Goal: Information Seeking & Learning: Understand process/instructions

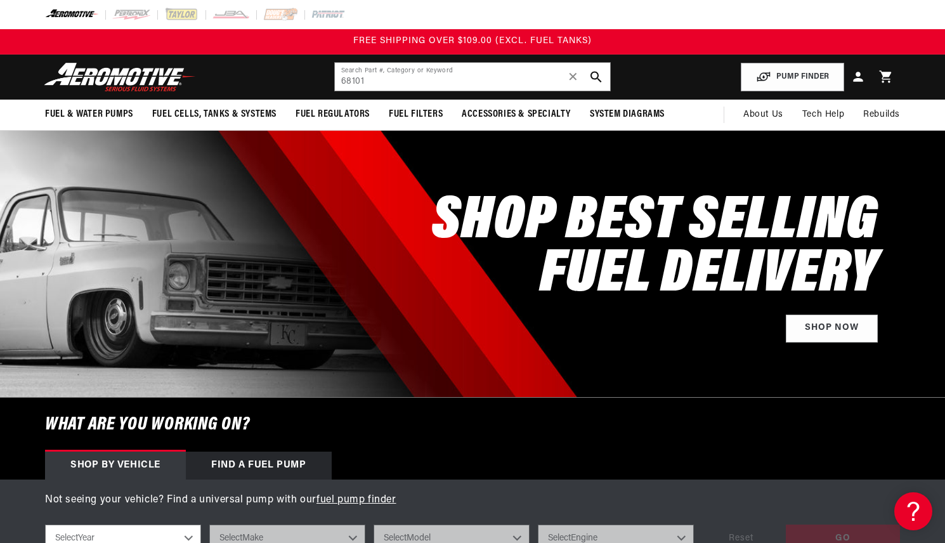
type input "68101"
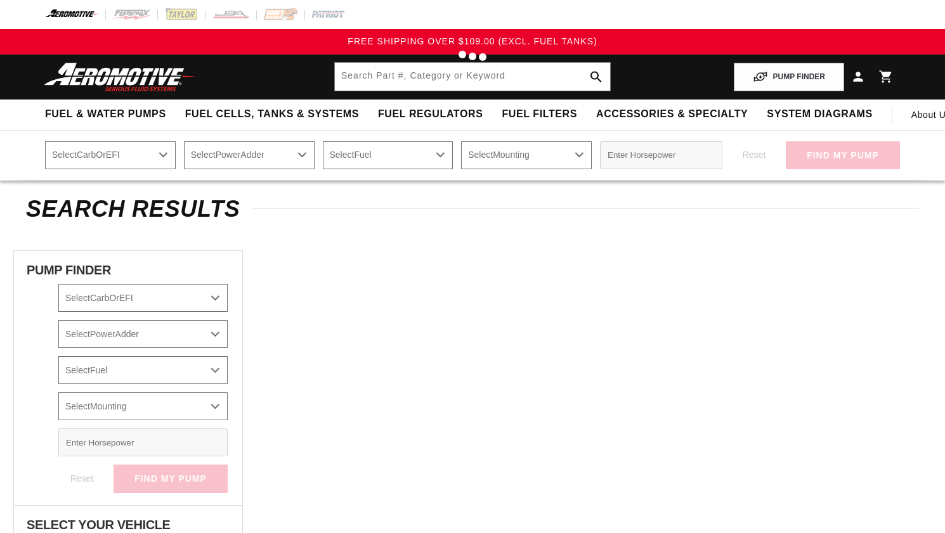
type input "68101"
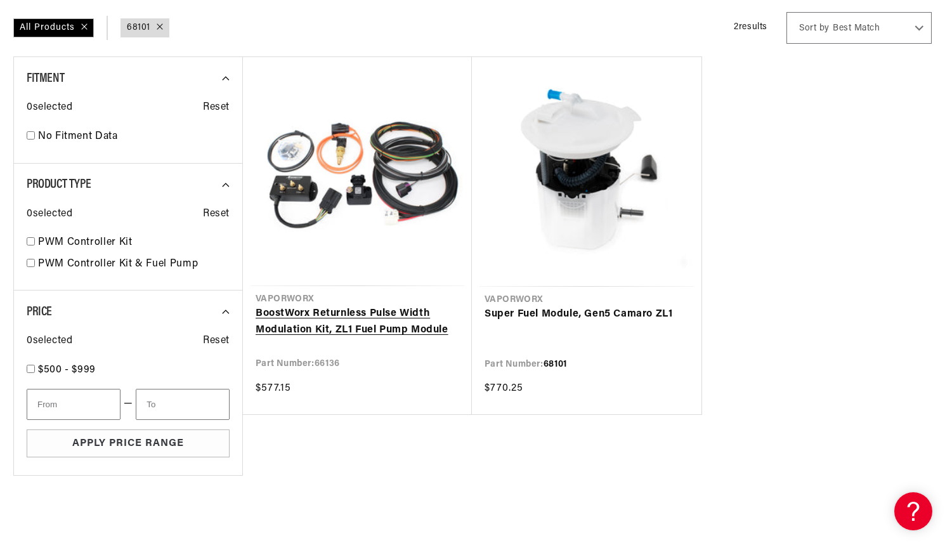
scroll to position [254, 0]
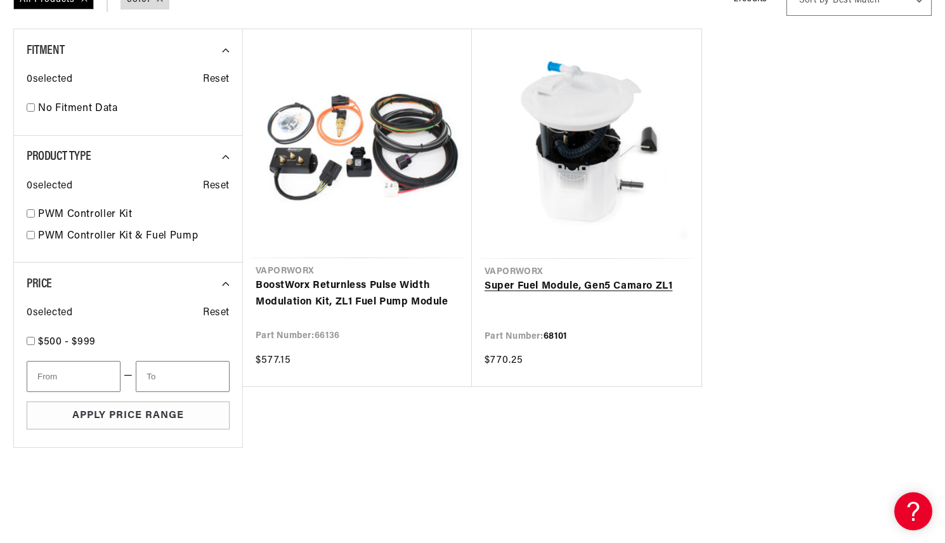
click at [554, 281] on link "Super Fuel Module, Gen5 Camaro ZL1" at bounding box center [586, 286] width 204 height 16
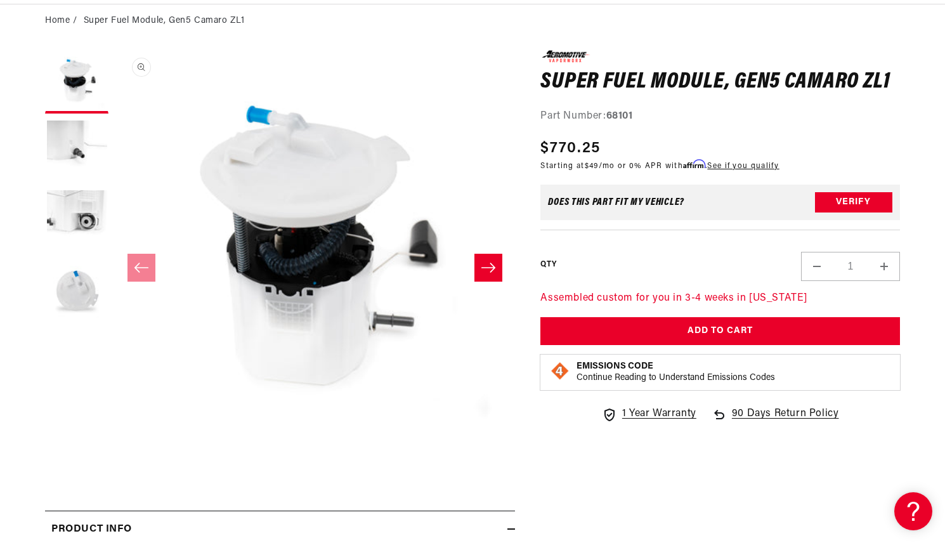
scroll to position [127, 0]
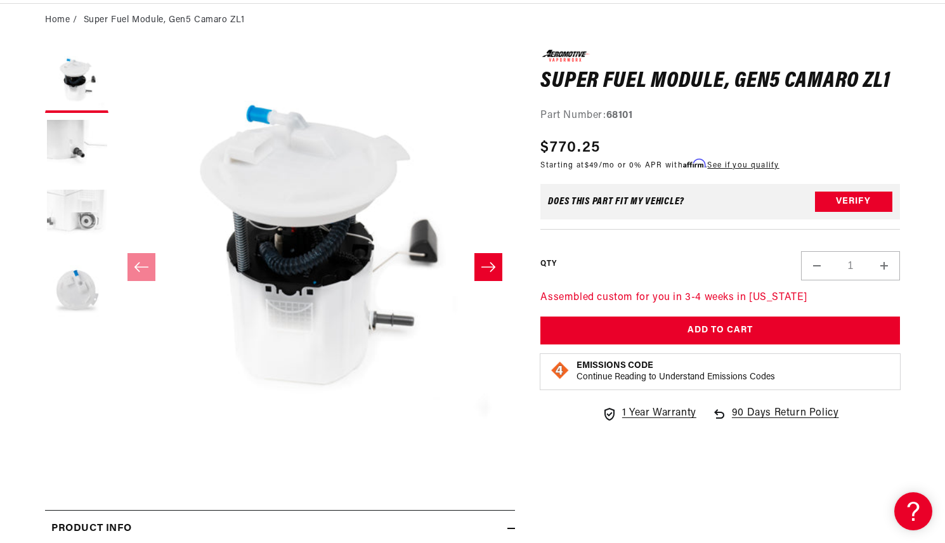
click at [86, 221] on button "Load image 3 in gallery view" at bounding box center [76, 220] width 63 height 63
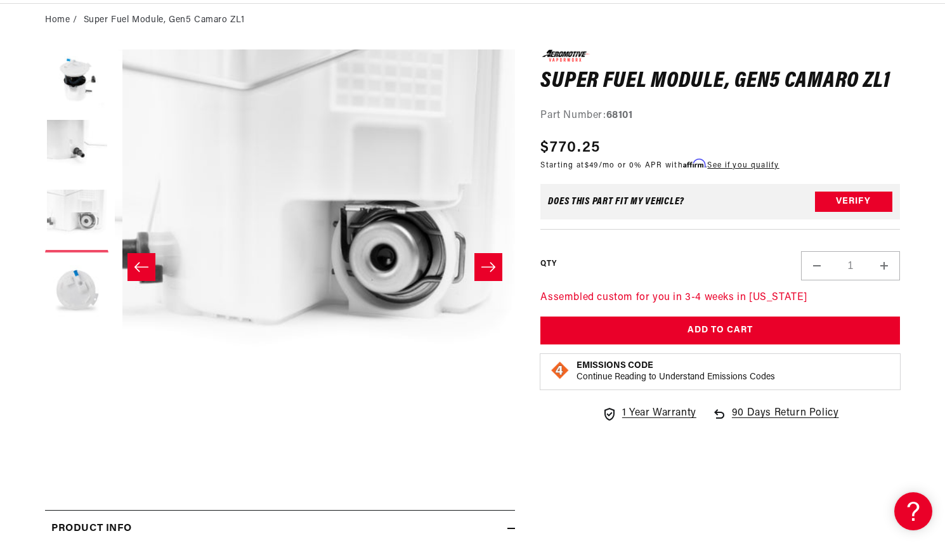
scroll to position [1, 801]
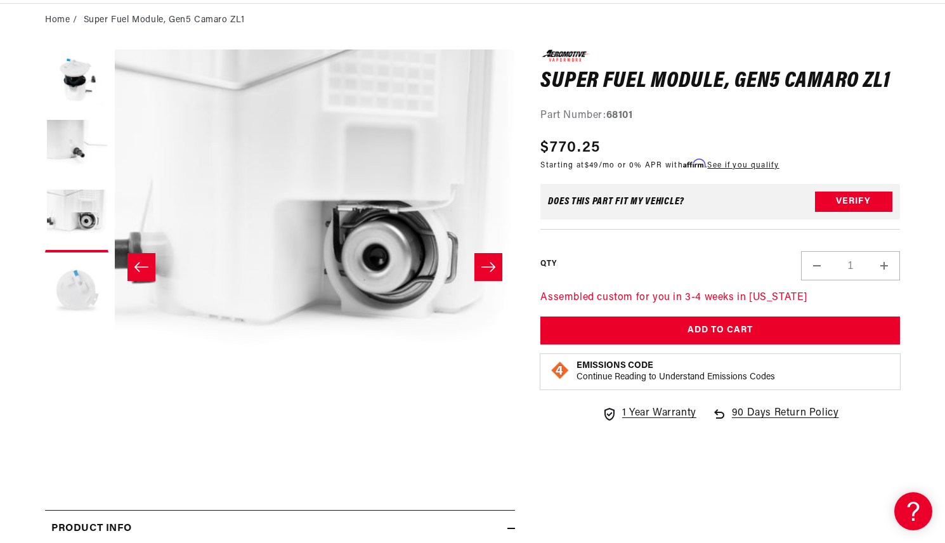
click at [79, 284] on button "Load image 4 in gallery view" at bounding box center [76, 290] width 63 height 63
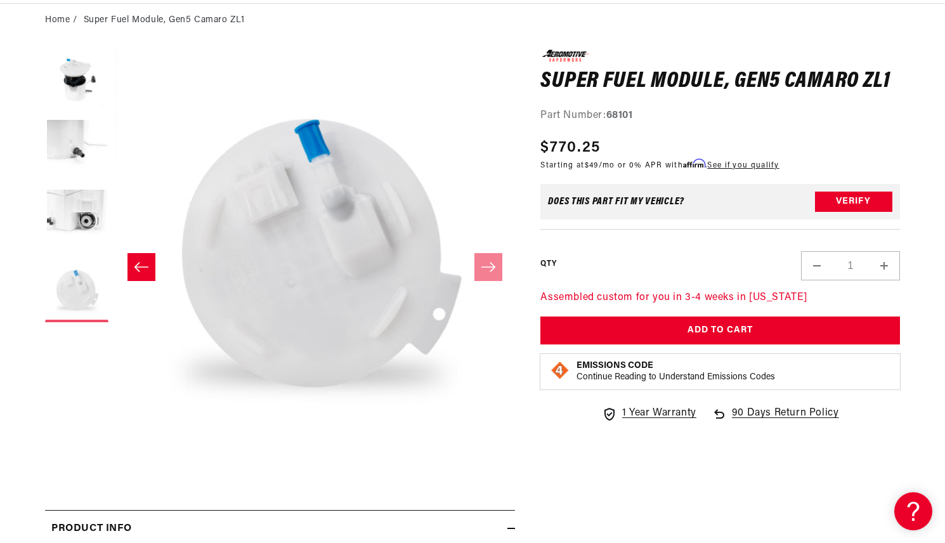
scroll to position [1, 1201]
click at [77, 138] on button "Load image 2 in gallery view" at bounding box center [76, 150] width 63 height 63
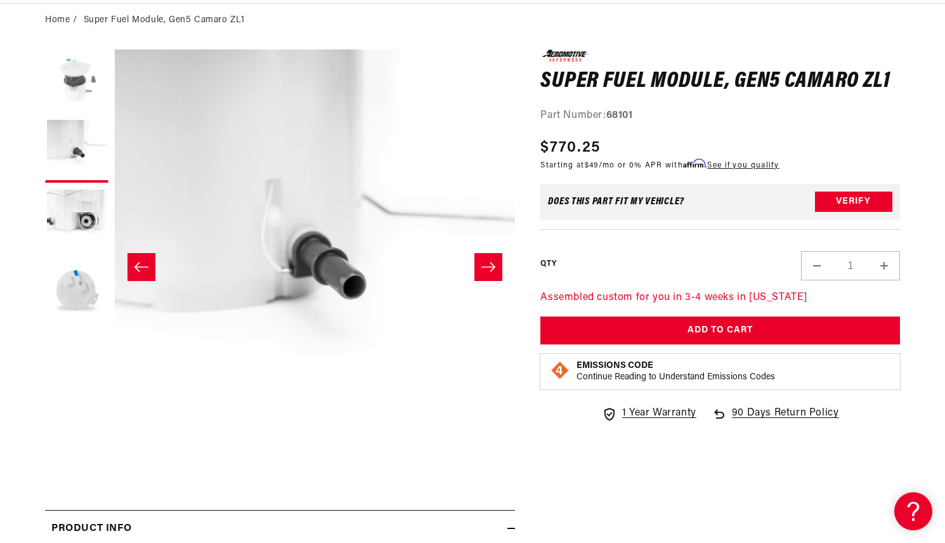
click at [79, 76] on button "Load image 1 in gallery view" at bounding box center [76, 80] width 63 height 63
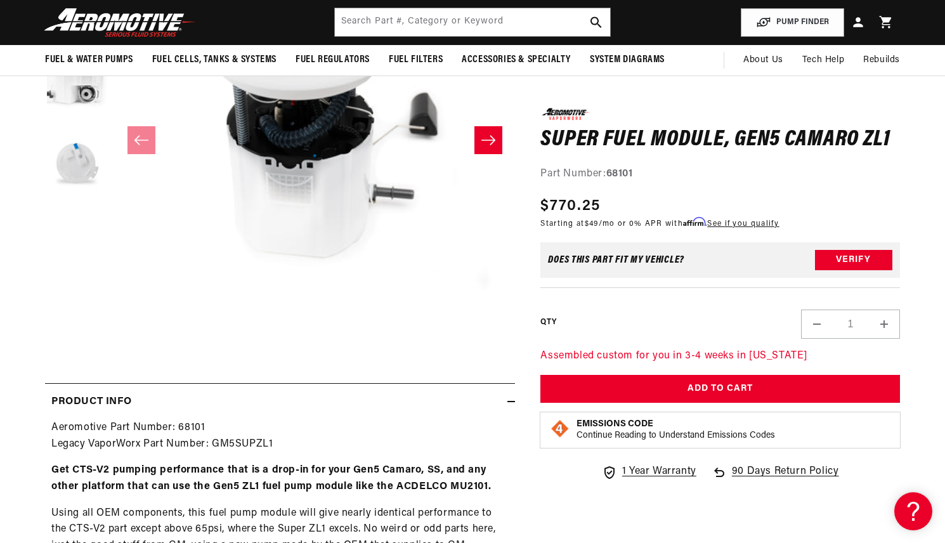
scroll to position [0, 0]
click at [365, 21] on input "text" at bounding box center [472, 22] width 275 height 28
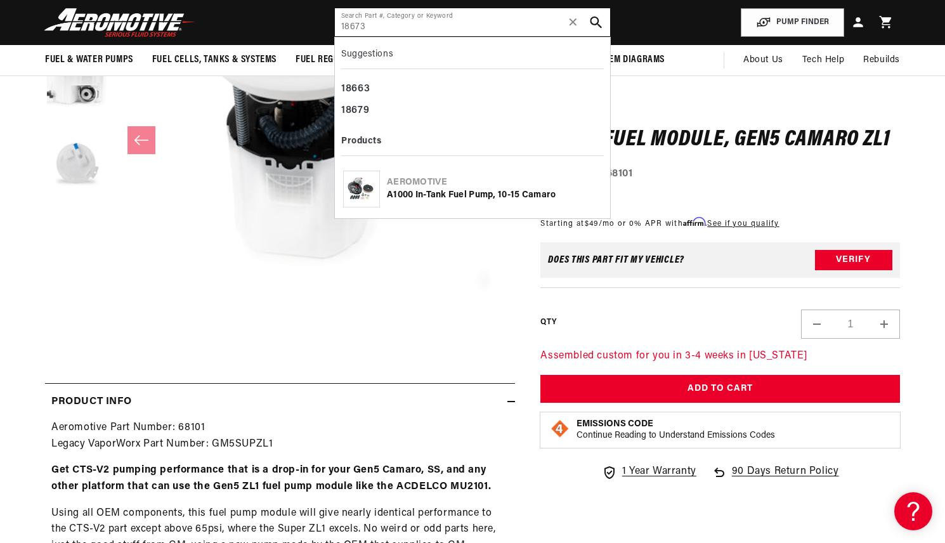
type input "18673"
click at [595, 20] on icon "search button" at bounding box center [596, 22] width 12 height 12
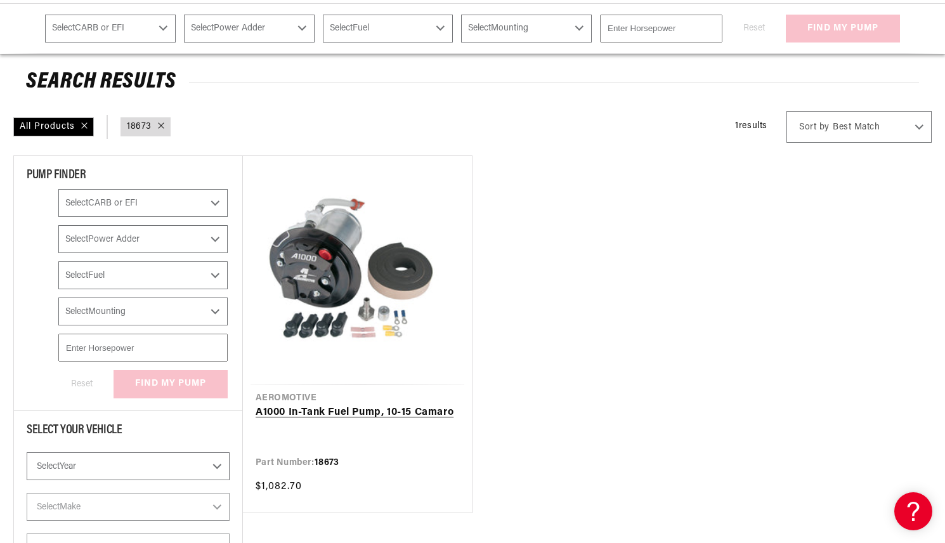
scroll to position [190, 0]
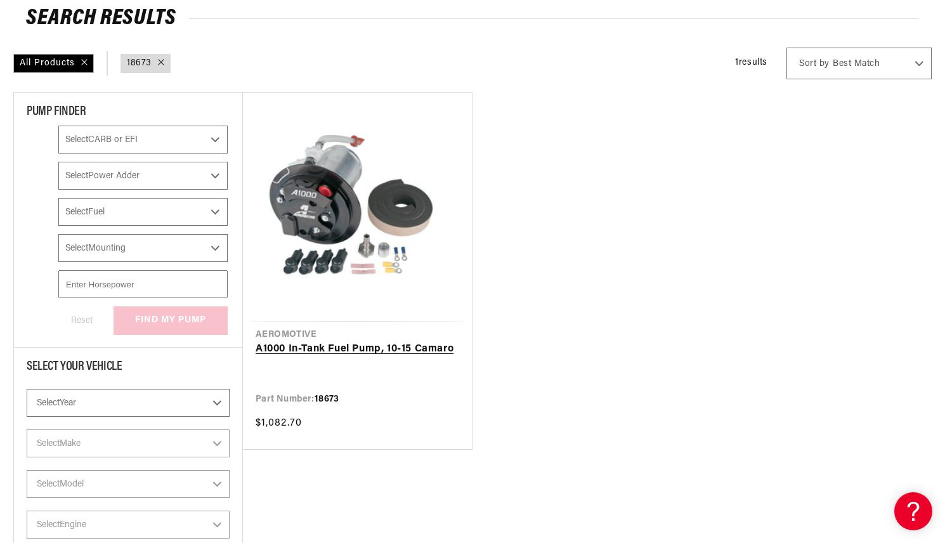
click at [311, 341] on link "A1000 In-Tank Fuel Pump, 10-15 Camaro" at bounding box center [358, 349] width 204 height 16
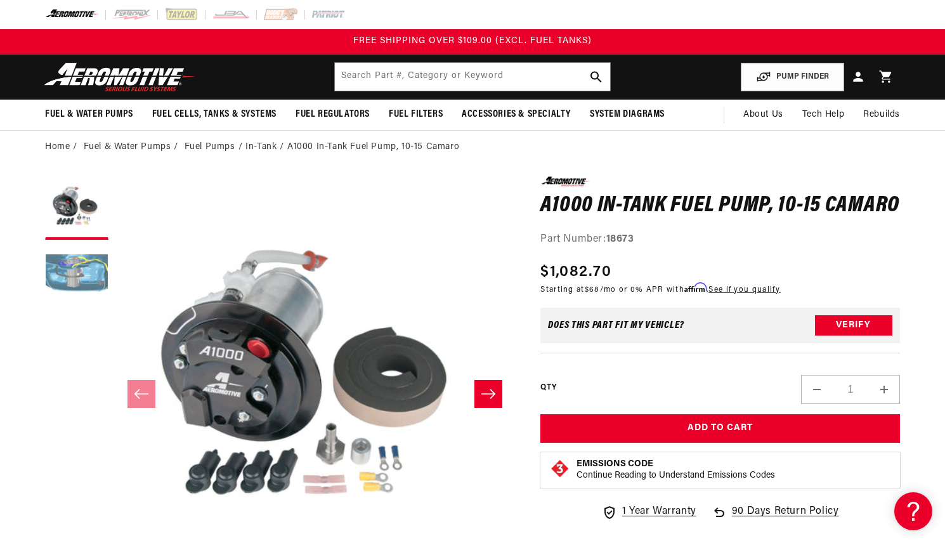
click at [68, 267] on button "Load image 2 in gallery view" at bounding box center [76, 277] width 63 height 63
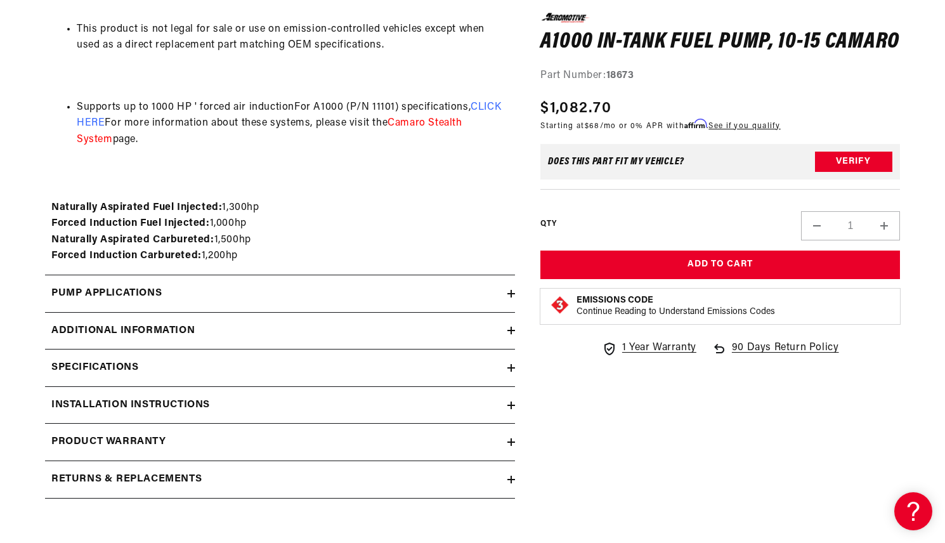
scroll to position [1395, 0]
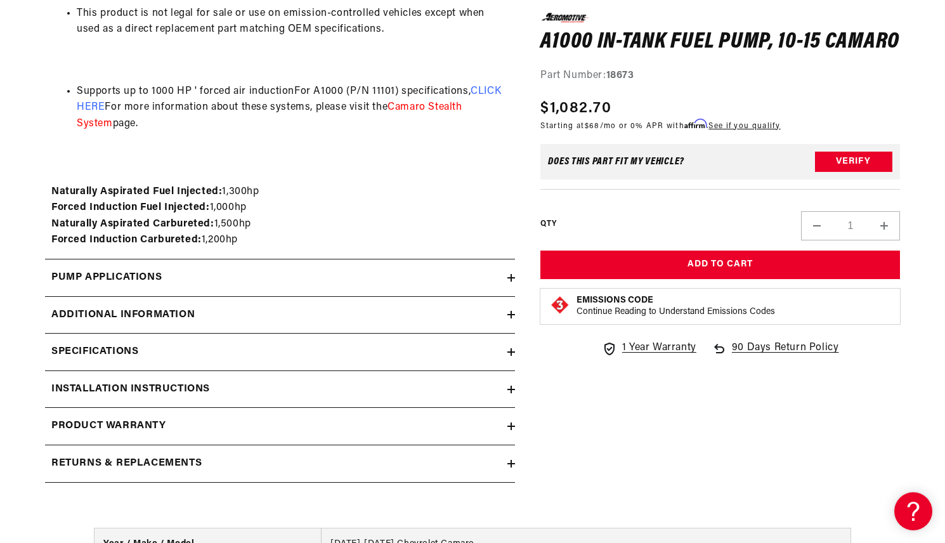
click at [198, 385] on h2 "Installation Instructions" at bounding box center [130, 389] width 159 height 16
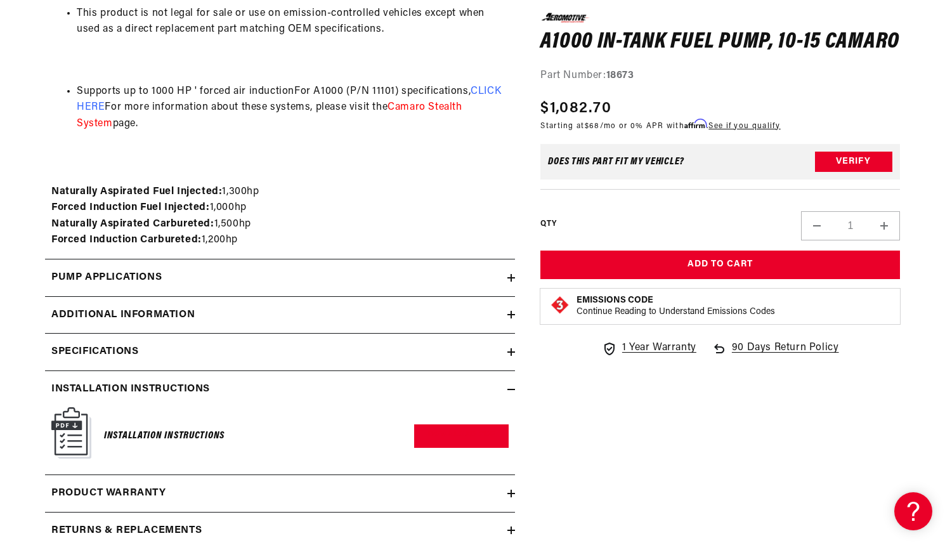
click at [65, 425] on img at bounding box center [71, 432] width 40 height 51
click at [472, 430] on link "Download PDF" at bounding box center [461, 435] width 94 height 23
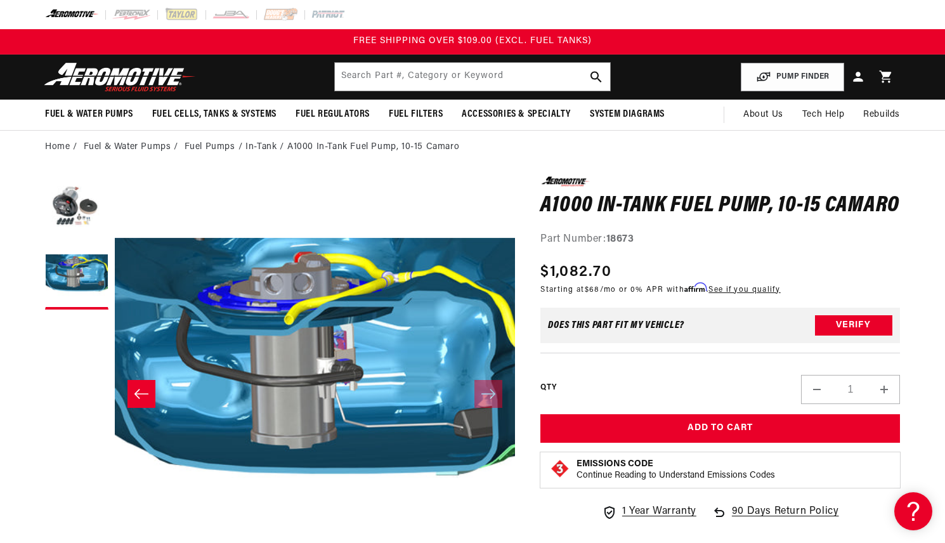
scroll to position [0, 0]
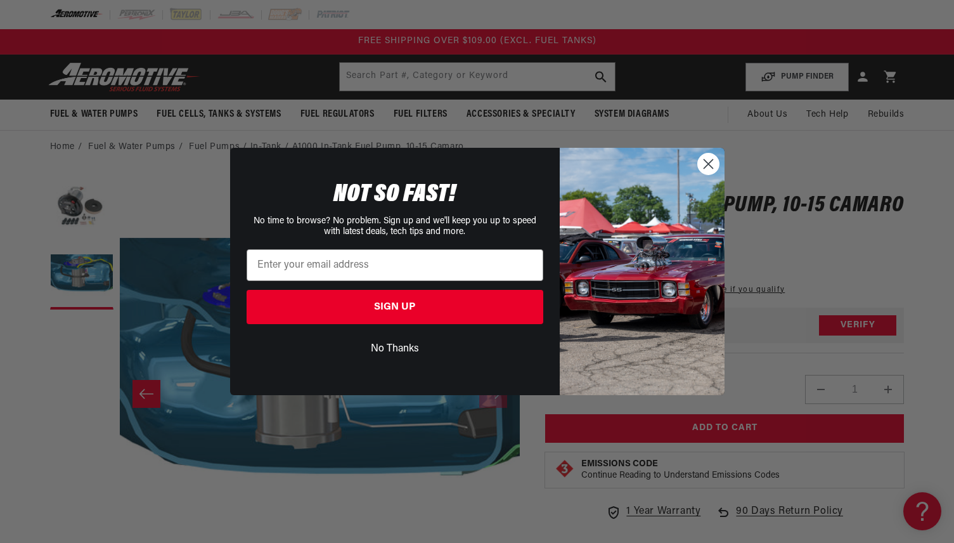
click at [708, 157] on circle "Close dialog" at bounding box center [707, 163] width 21 height 21
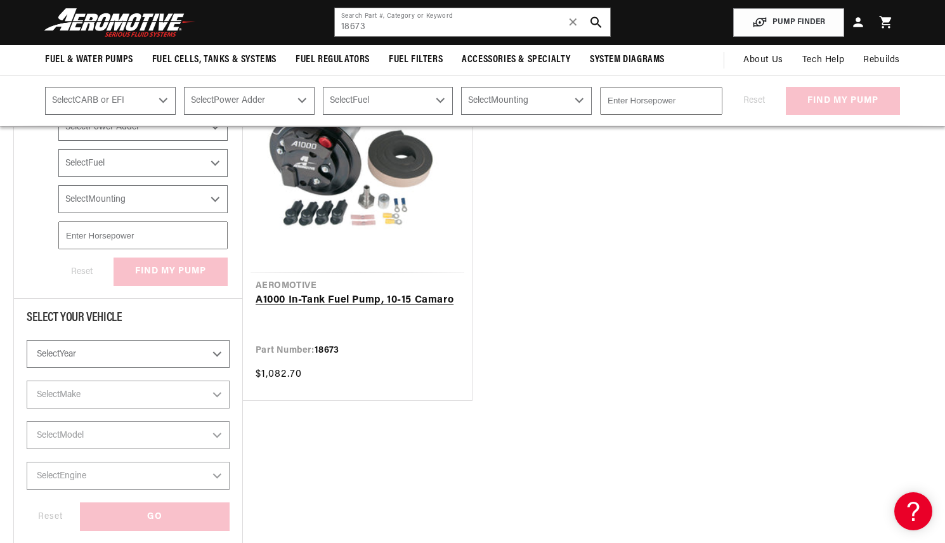
scroll to position [190, 0]
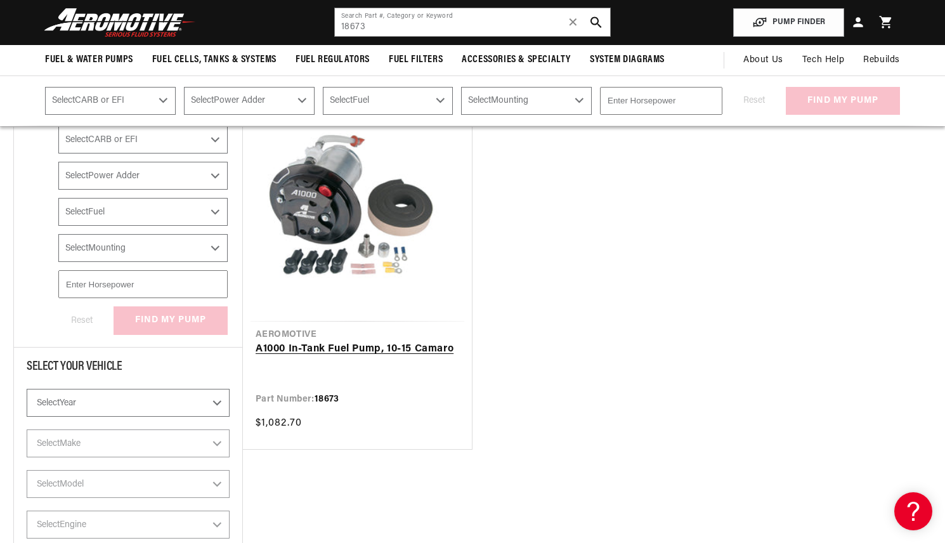
click at [361, 348] on link "A1000 In-Tank Fuel Pump, 10-15 Camaro" at bounding box center [358, 349] width 204 height 16
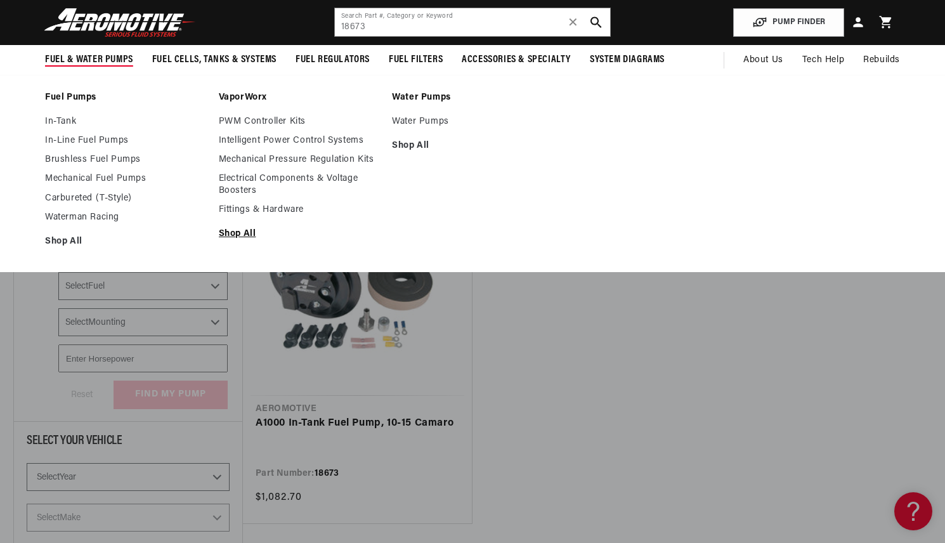
scroll to position [0, 0]
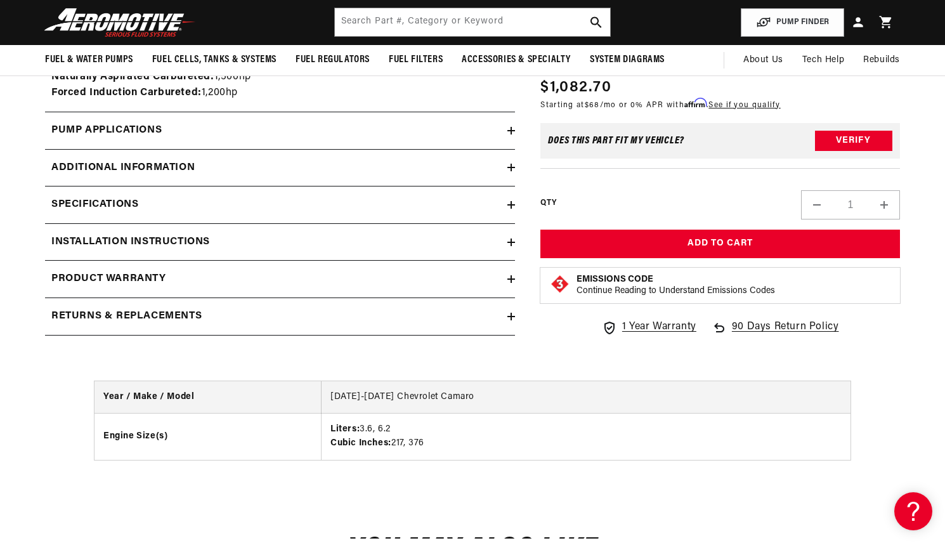
scroll to position [1522, 0]
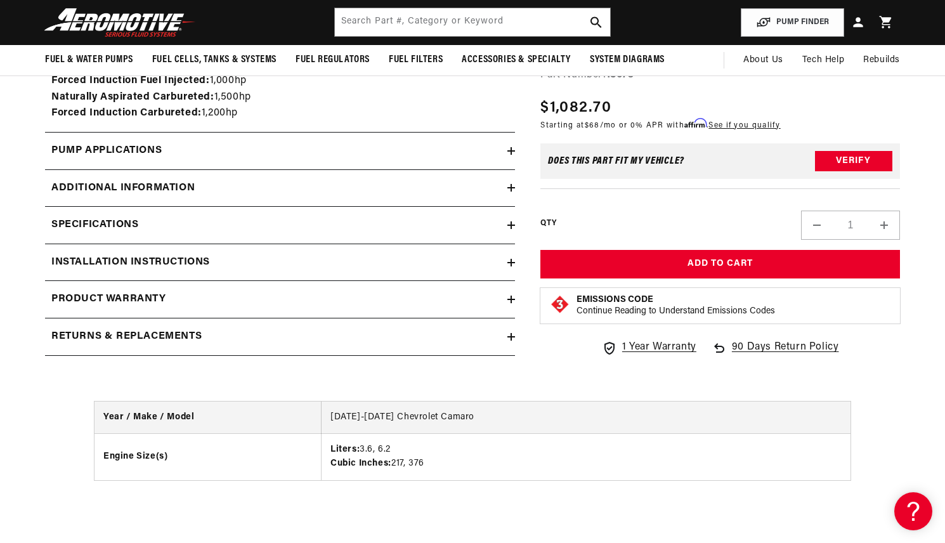
click at [121, 222] on h2 "Specifications" at bounding box center [94, 225] width 87 height 16
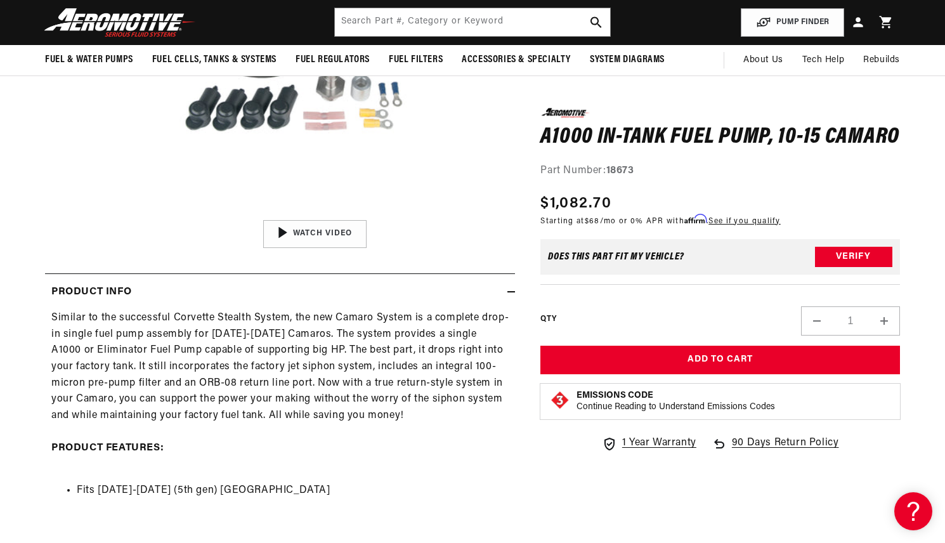
scroll to position [0, 0]
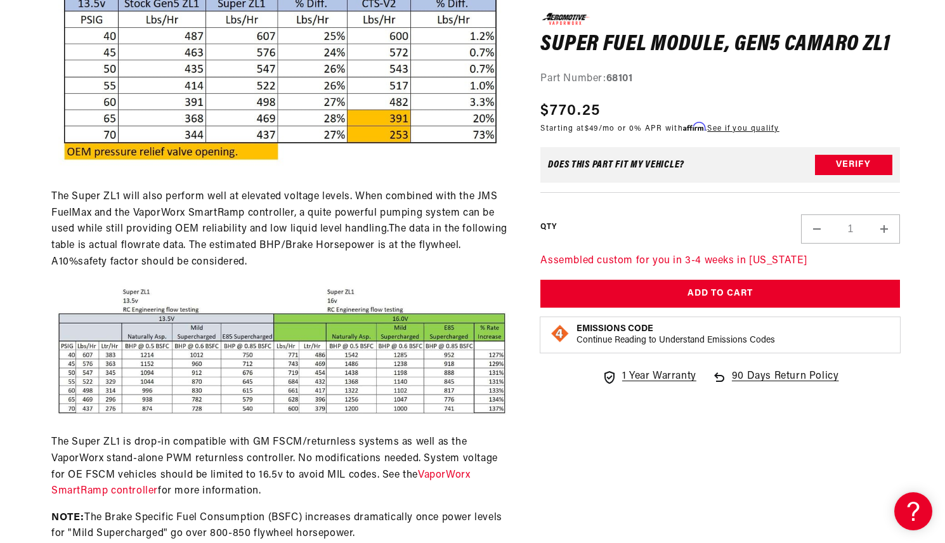
scroll to position [888, 0]
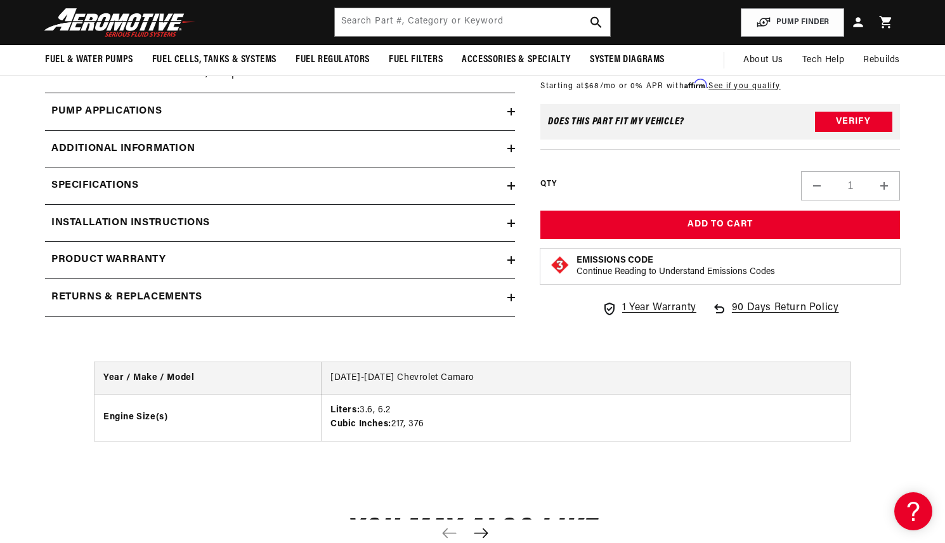
scroll to position [1522, 0]
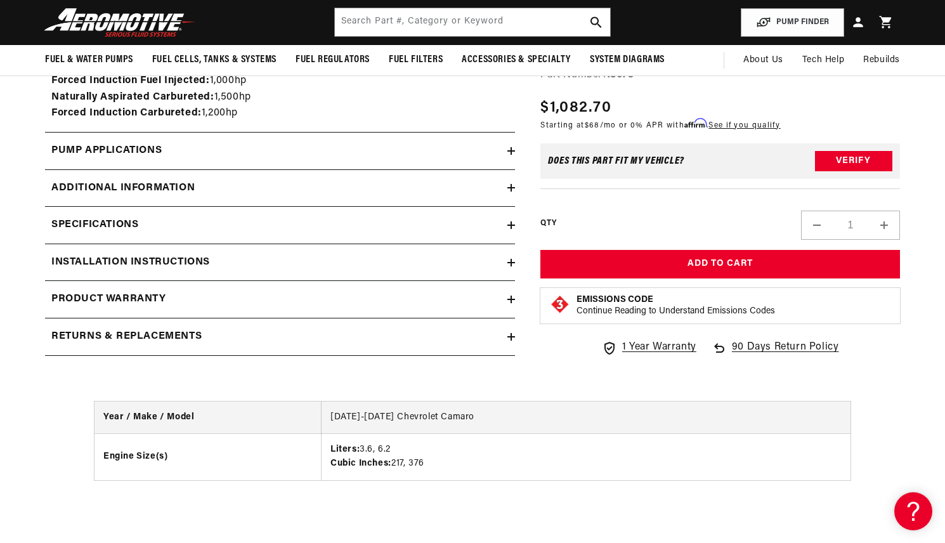
click at [112, 258] on h2 "Installation Instructions" at bounding box center [130, 262] width 159 height 16
